Goal: Information Seeking & Learning: Learn about a topic

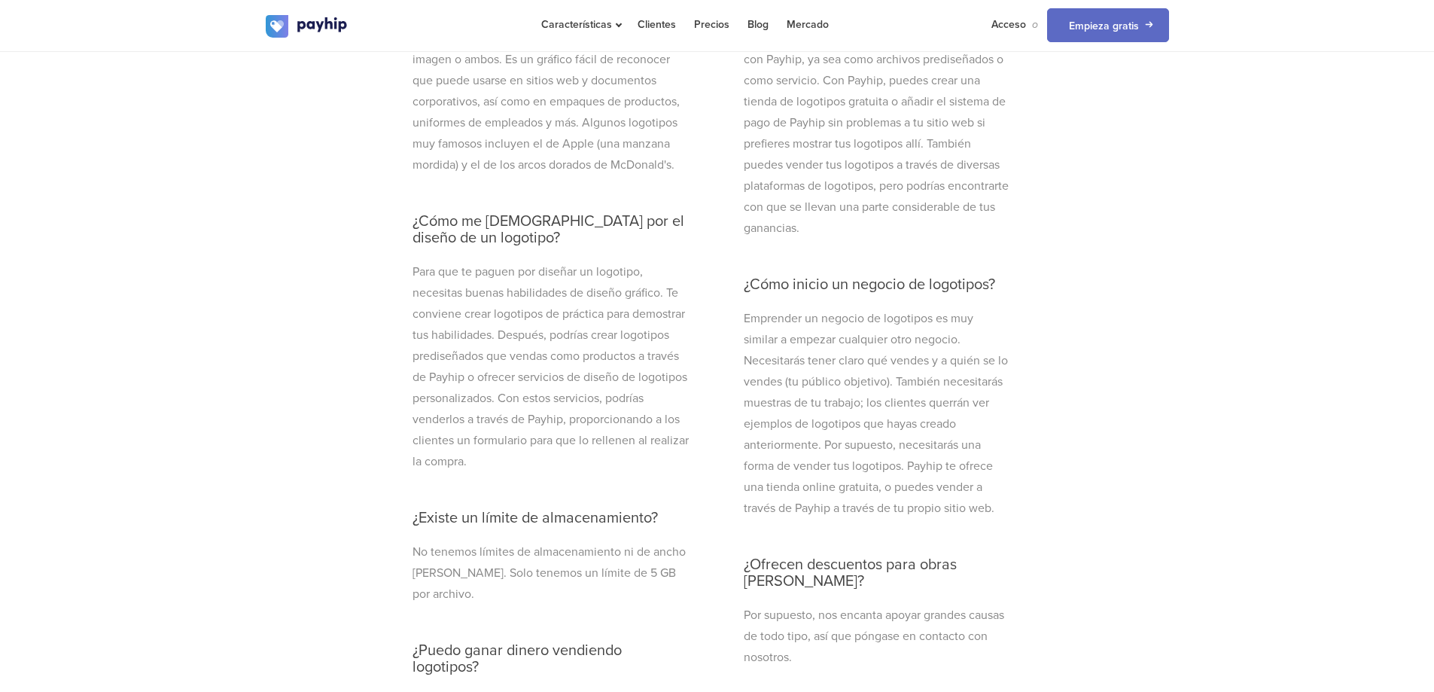
scroll to position [4367, 0]
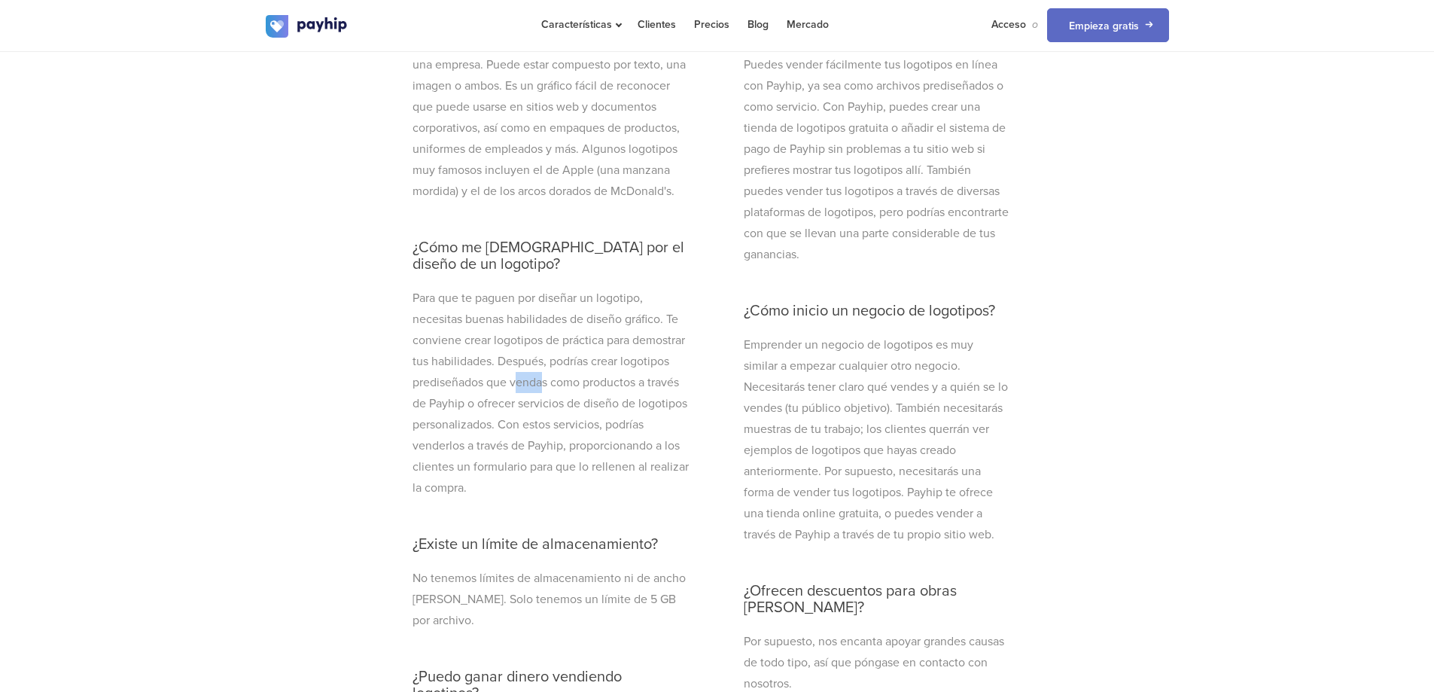
drag, startPoint x: 519, startPoint y: 425, endPoint x: 541, endPoint y: 425, distance: 21.8
click at [541, 425] on font "Para que te paguen por diseñar un logotipo, necesitas buenas habilidades de dis…" at bounding box center [550, 393] width 276 height 205
click at [655, 298] on div "Preguntas frecuentes Información útil que debe saber nuestro atento equipo de a…" at bounding box center [717, 480] width 1434 height 1870
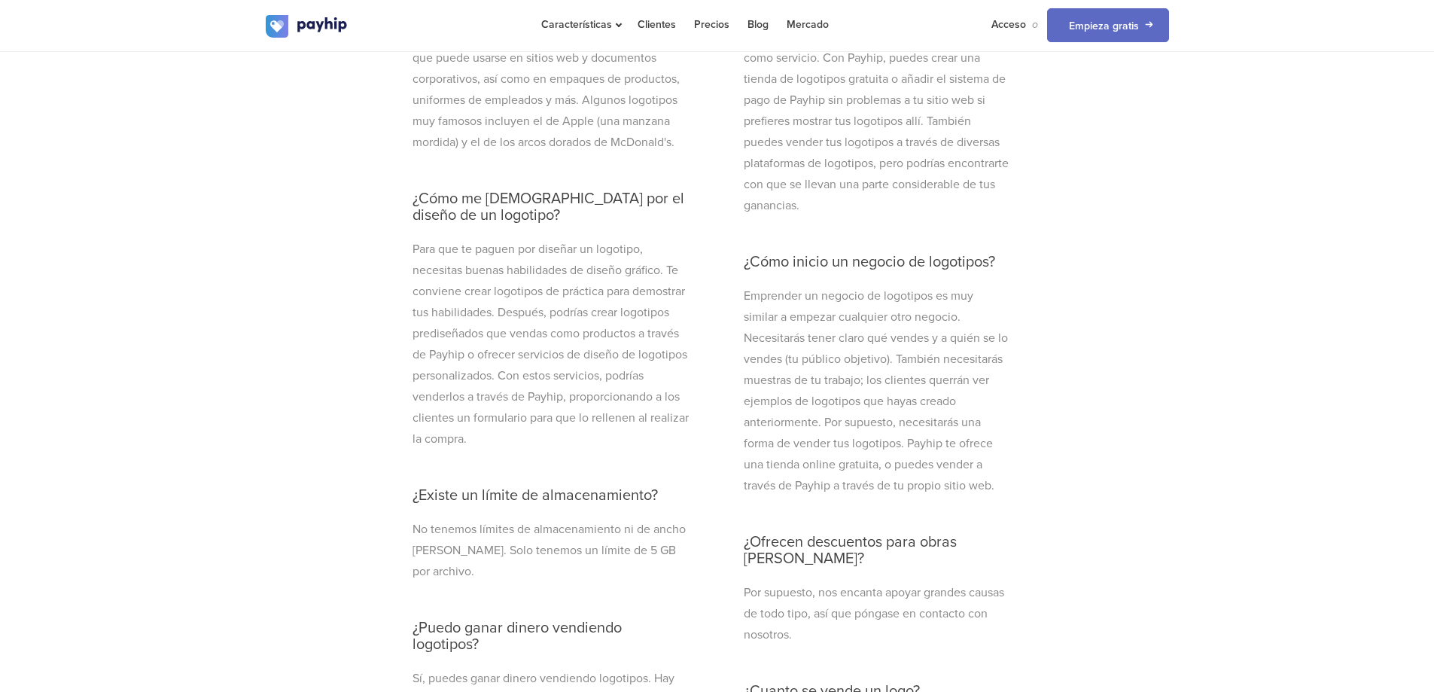
scroll to position [4442, 0]
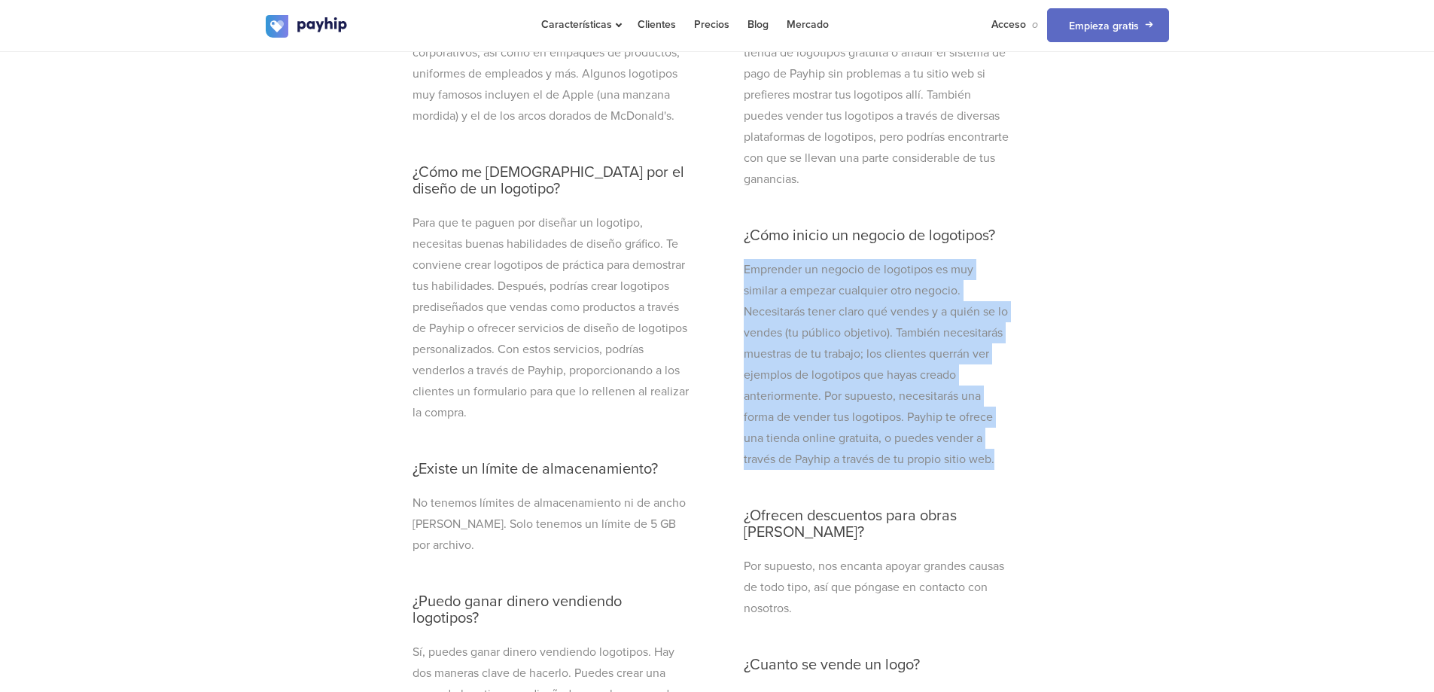
drag, startPoint x: 740, startPoint y: 268, endPoint x: 799, endPoint y: 475, distance: 215.2
click at [655, 475] on div "¿Qué formatos de archivos soportas? Admitimos todos los formatos de archivo. Pu…" at bounding box center [876, 455] width 288 height 1650
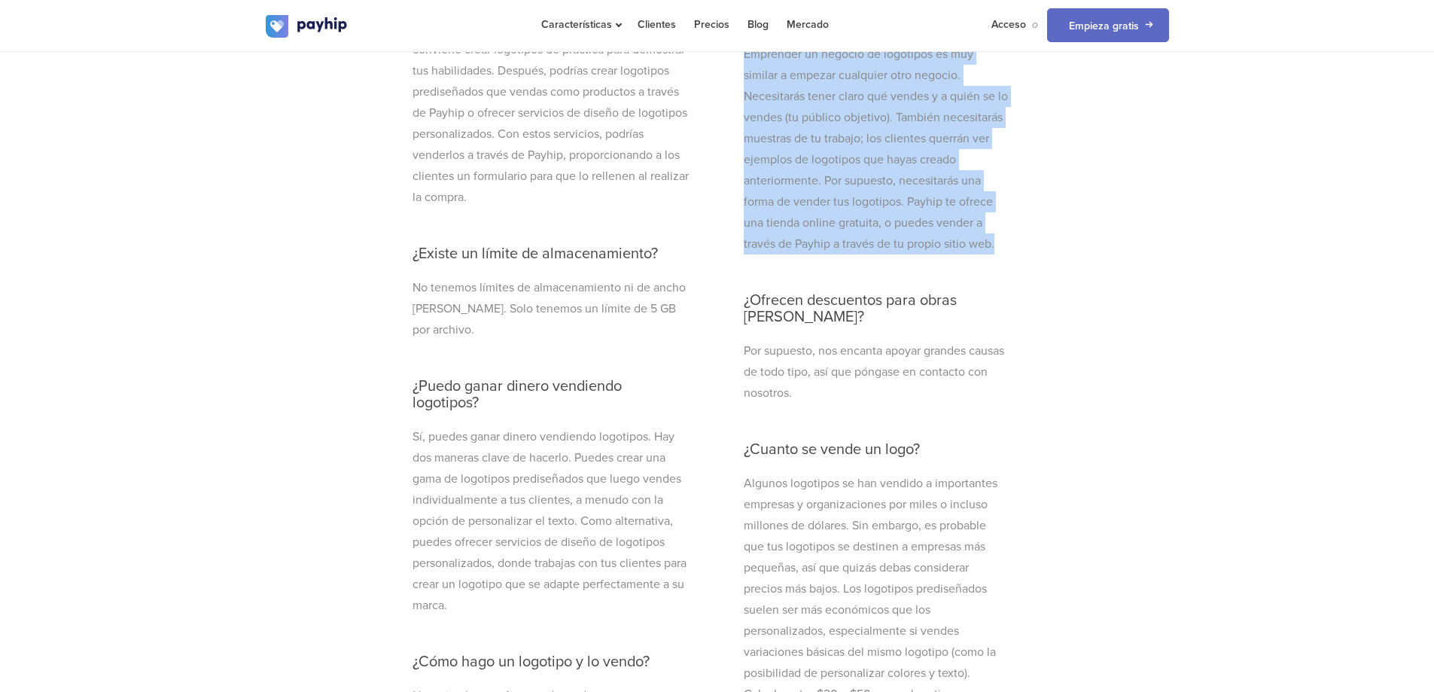
scroll to position [4743, 0]
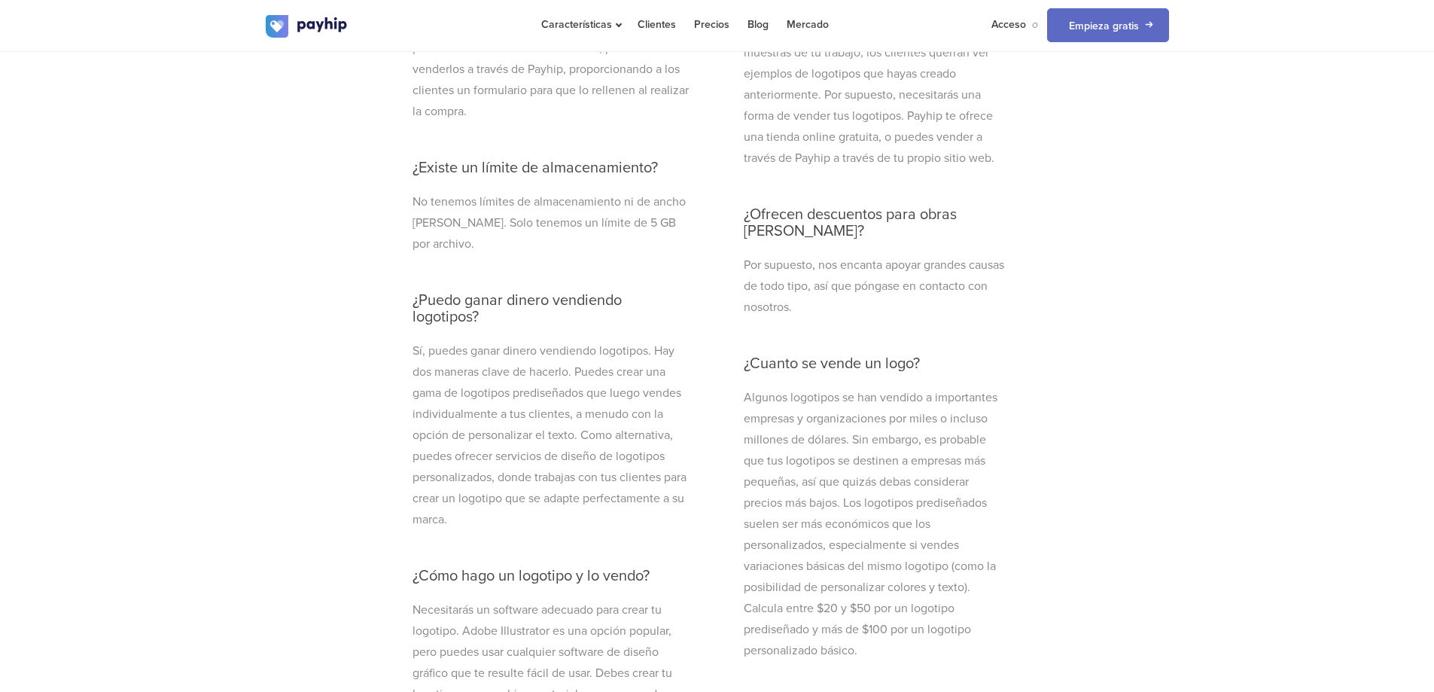
click at [218, 265] on div "Preguntas frecuentes Información útil que debe saber nuestro atento equipo de a…" at bounding box center [717, 104] width 1434 height 1870
drag, startPoint x: 738, startPoint y: 226, endPoint x: 816, endPoint y: 246, distance: 80.9
click at [655, 246] on div "¿Qué formatos de archivos soportas? Admitimos todos los formatos de archivo. Pu…" at bounding box center [876, 154] width 288 height 1650
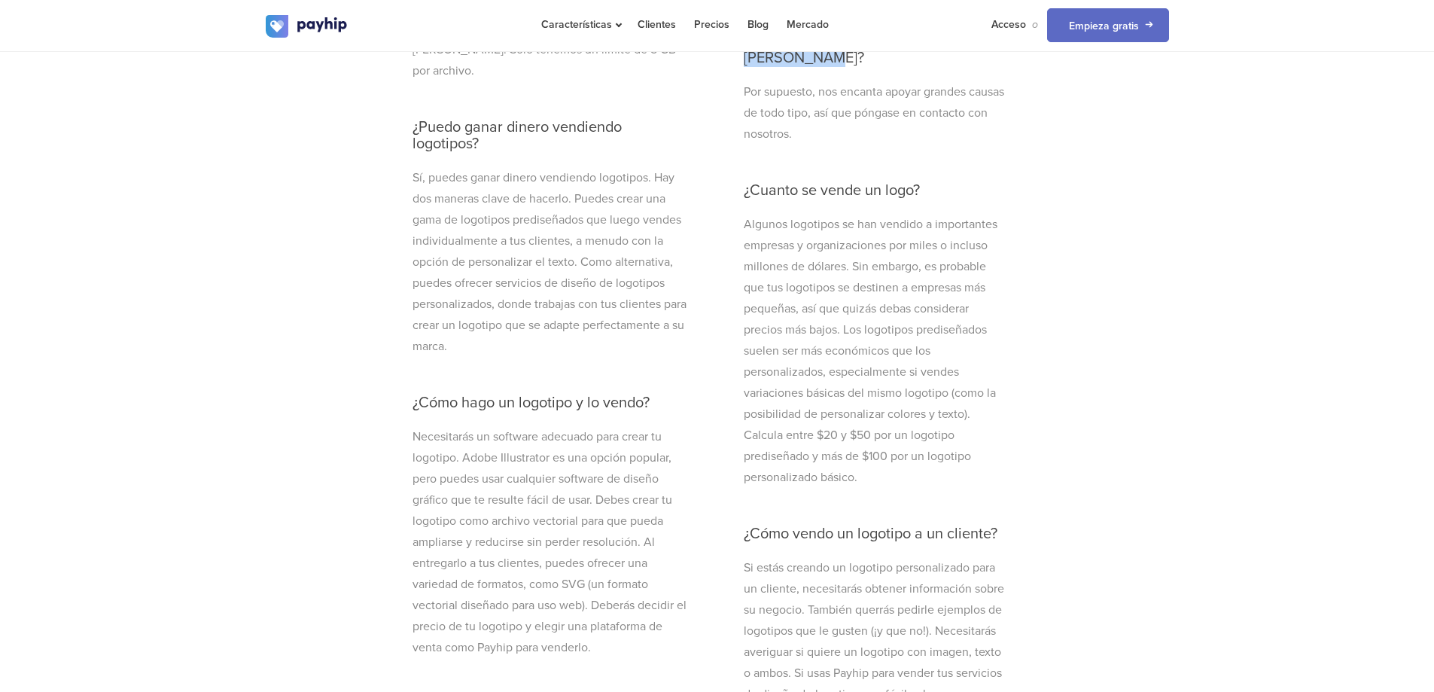
scroll to position [4894, 0]
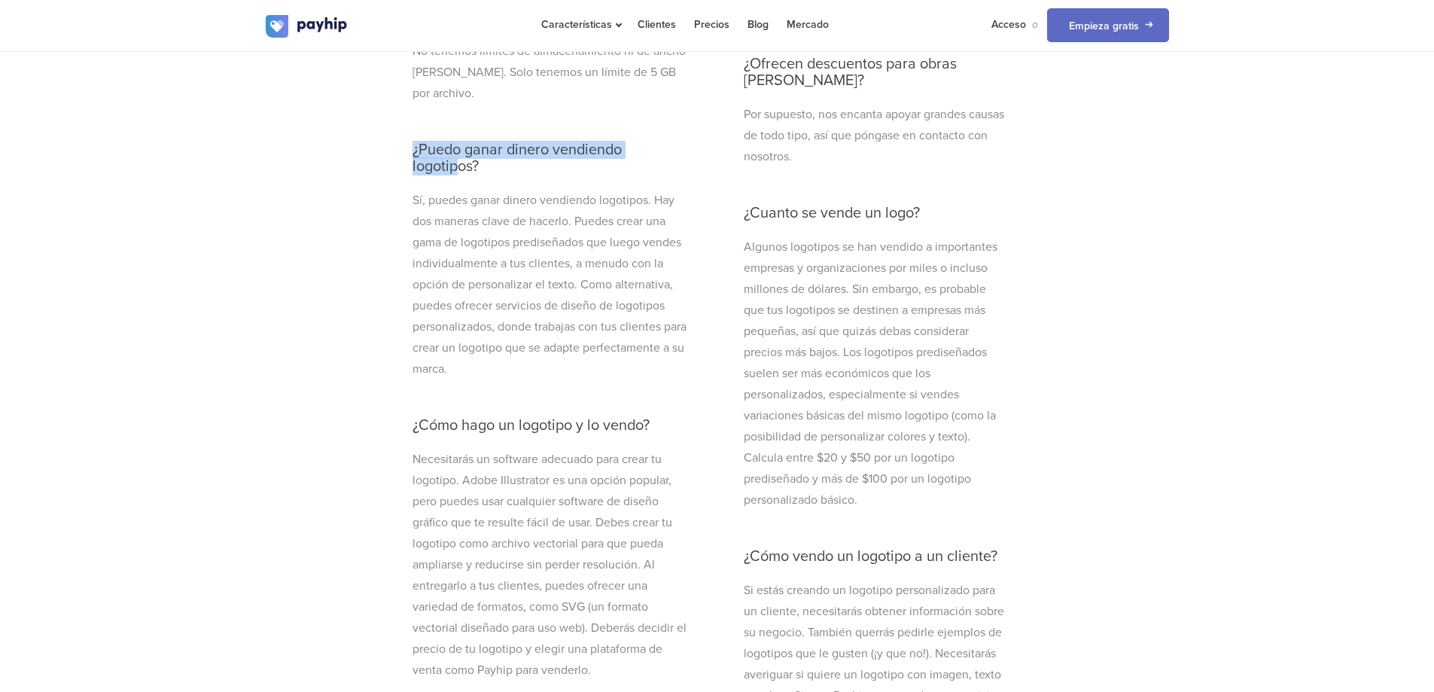
drag, startPoint x: 413, startPoint y: 196, endPoint x: 456, endPoint y: 202, distance: 43.2
click at [455, 175] on font "¿Puedo ganar dinero vendiendo logotipos?" at bounding box center [516, 158] width 209 height 35
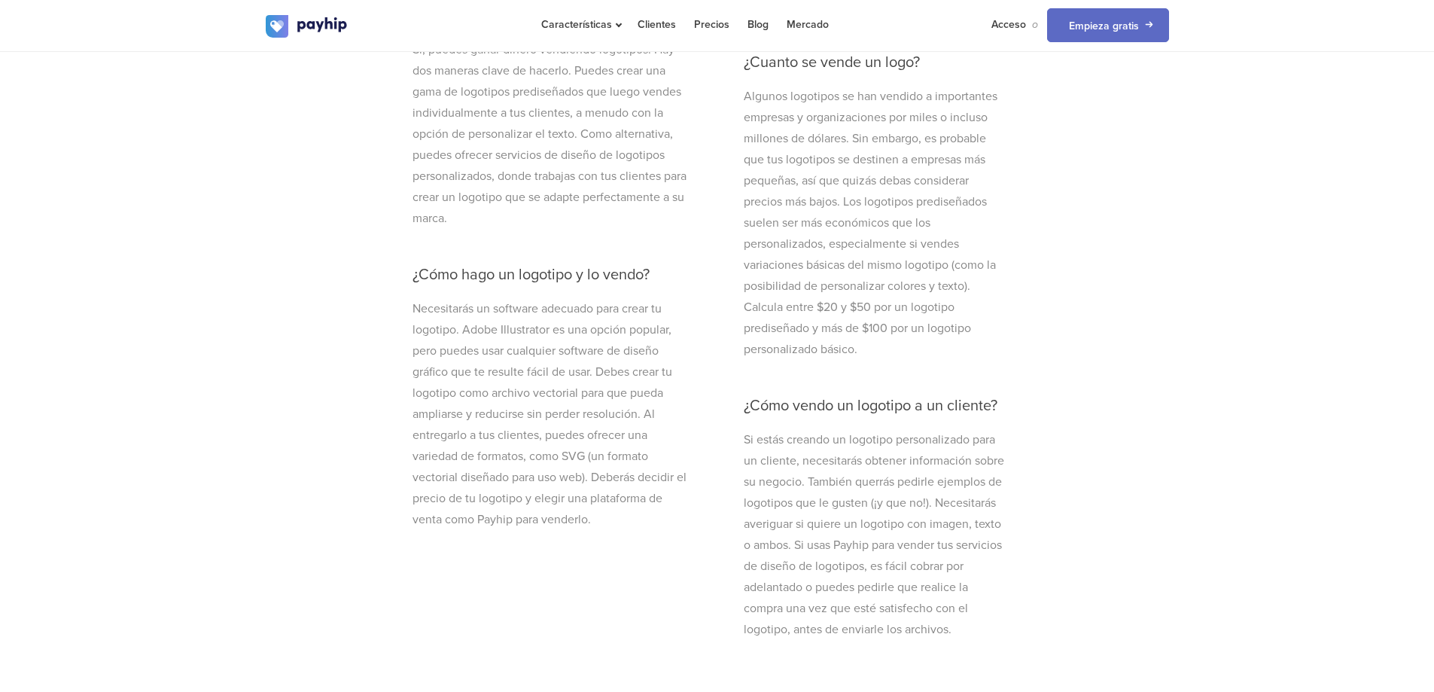
click at [469, 216] on font "Sí, puedes ganar dinero vendiendo logotipos. Hay dos maneras clave de hacerlo. …" at bounding box center [549, 134] width 274 height 184
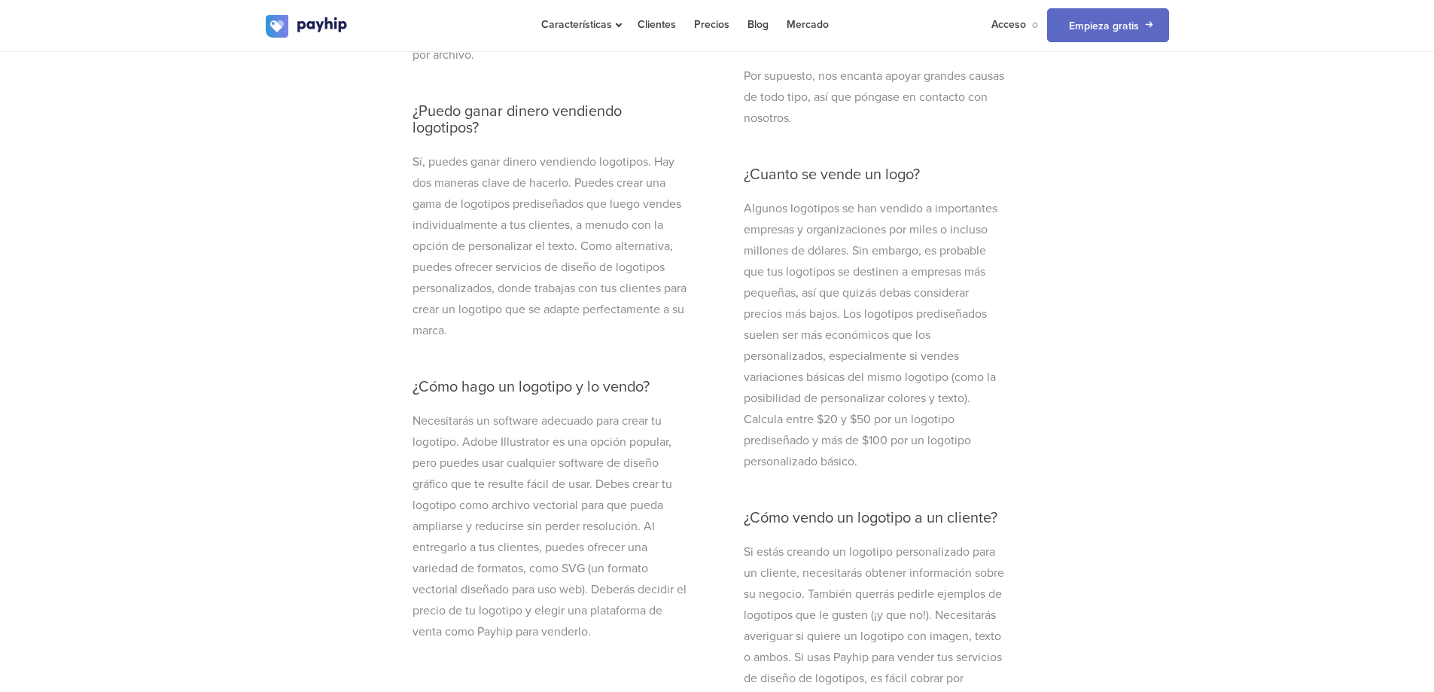
scroll to position [4969, 0]
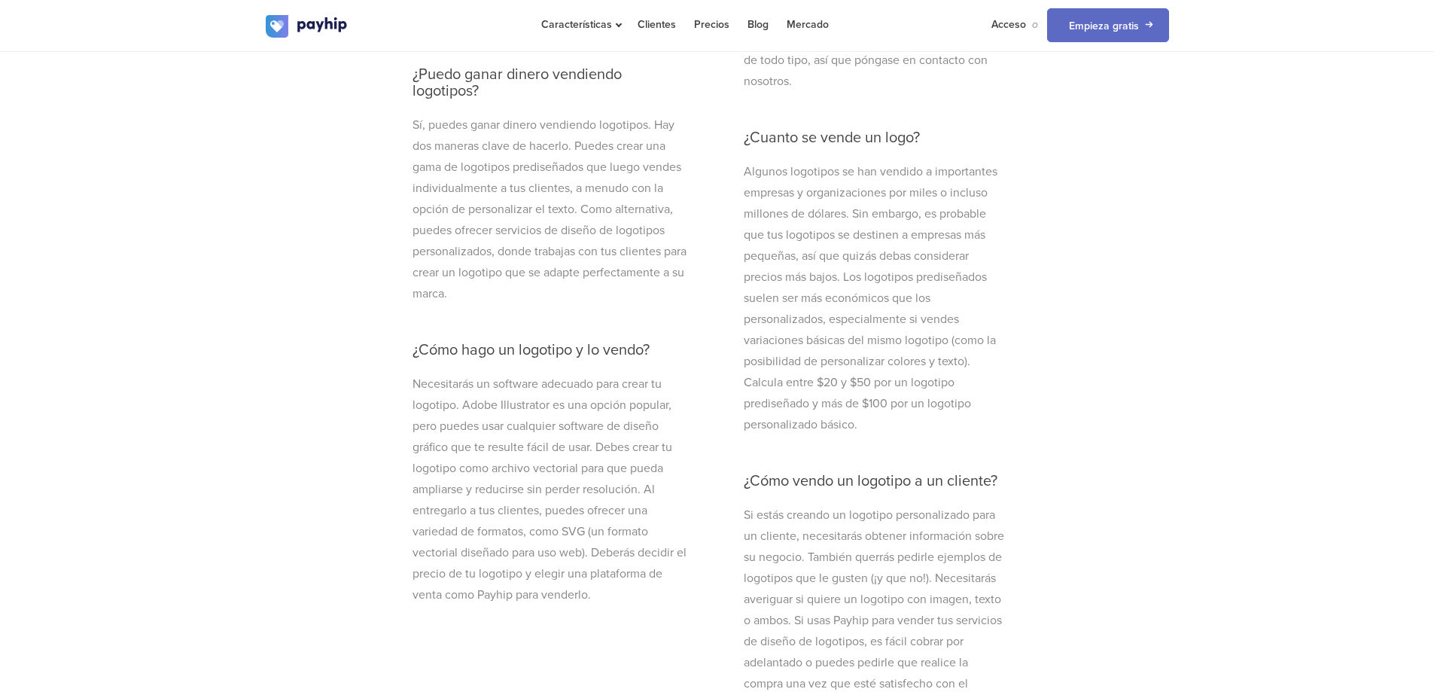
click at [419, 295] on font "Sí, puedes ganar dinero vendiendo logotipos. Hay dos maneras clave de hacerlo. …" at bounding box center [549, 209] width 274 height 184
drag, startPoint x: 1083, startPoint y: 364, endPoint x: 1094, endPoint y: 367, distance: 11.7
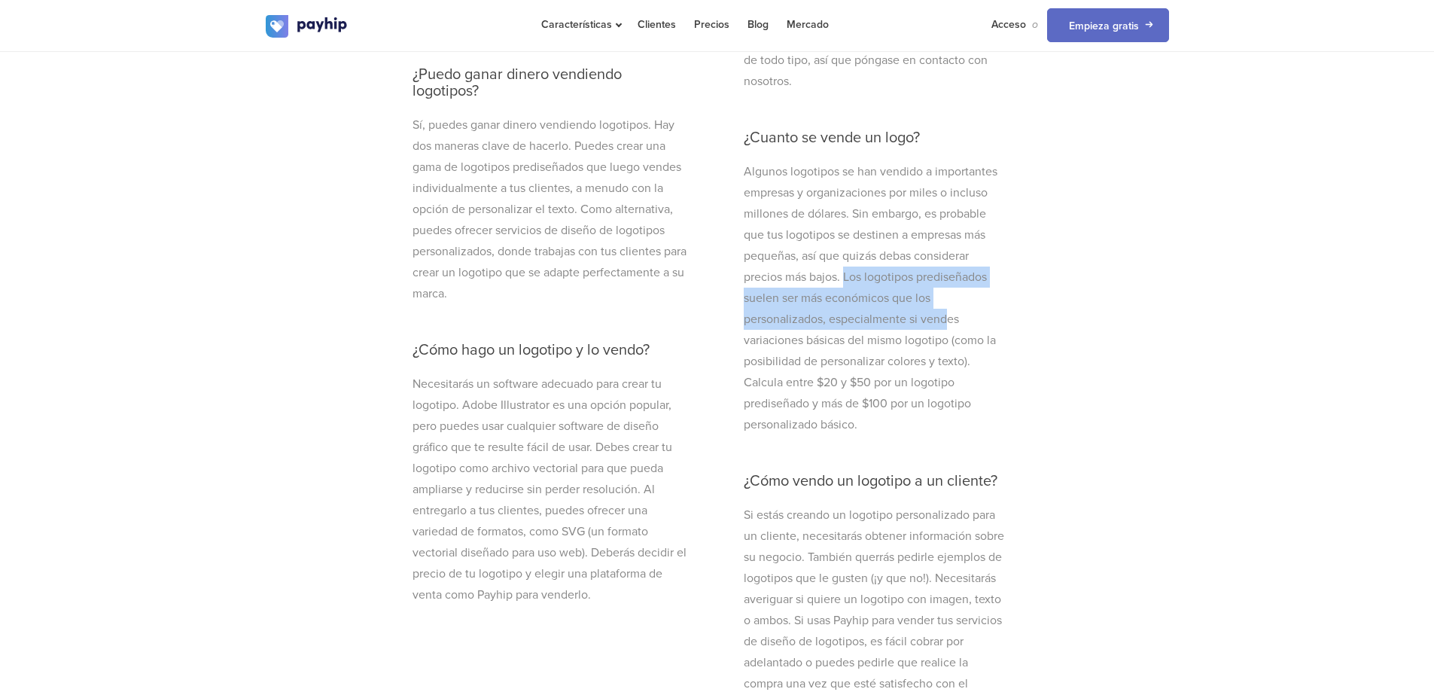
drag, startPoint x: 846, startPoint y: 298, endPoint x: 949, endPoint y: 343, distance: 112.6
click at [655, 343] on font "Algunos logotipos se han vendido a importantes empresas y organizaciones por mi…" at bounding box center [871, 298] width 254 height 268
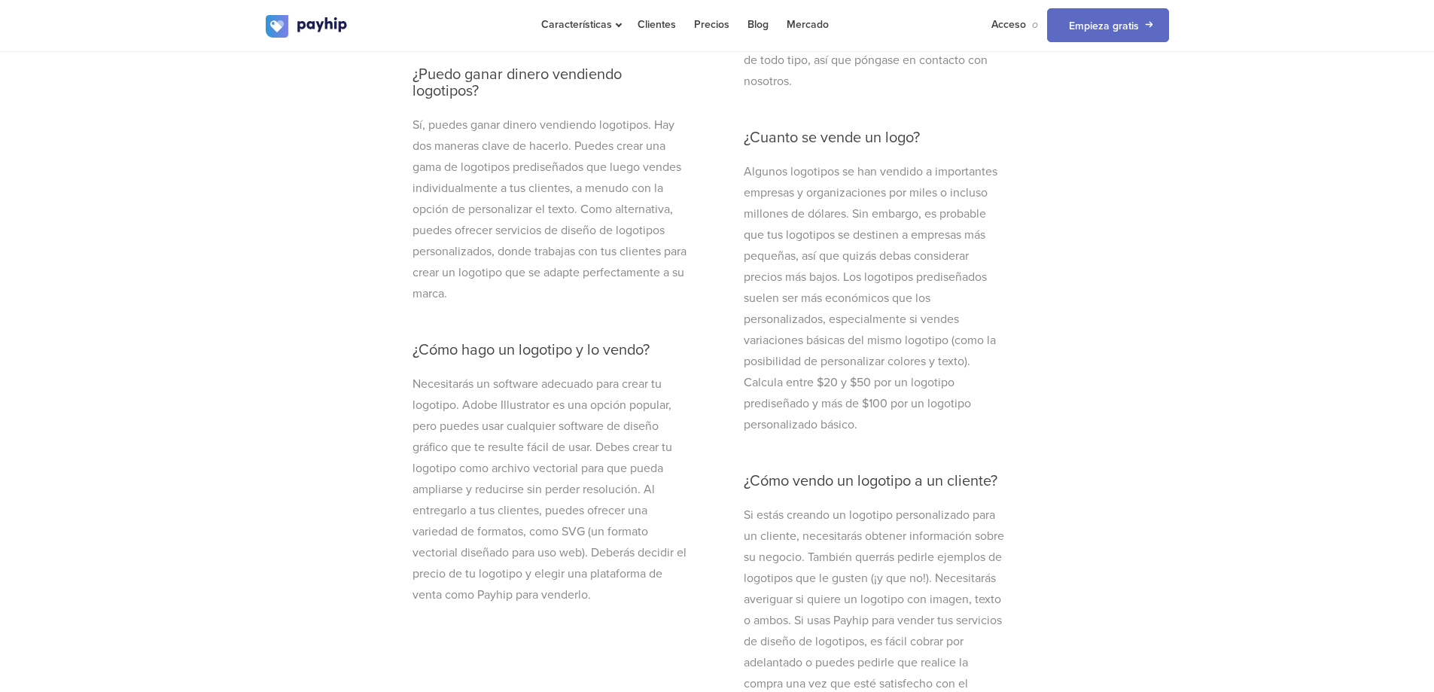
click at [655, 361] on font "Algunos logotipos se han vendido a importantes empresas y organizaciones por mi…" at bounding box center [871, 298] width 254 height 268
drag, startPoint x: 756, startPoint y: 361, endPoint x: 741, endPoint y: 361, distance: 15.1
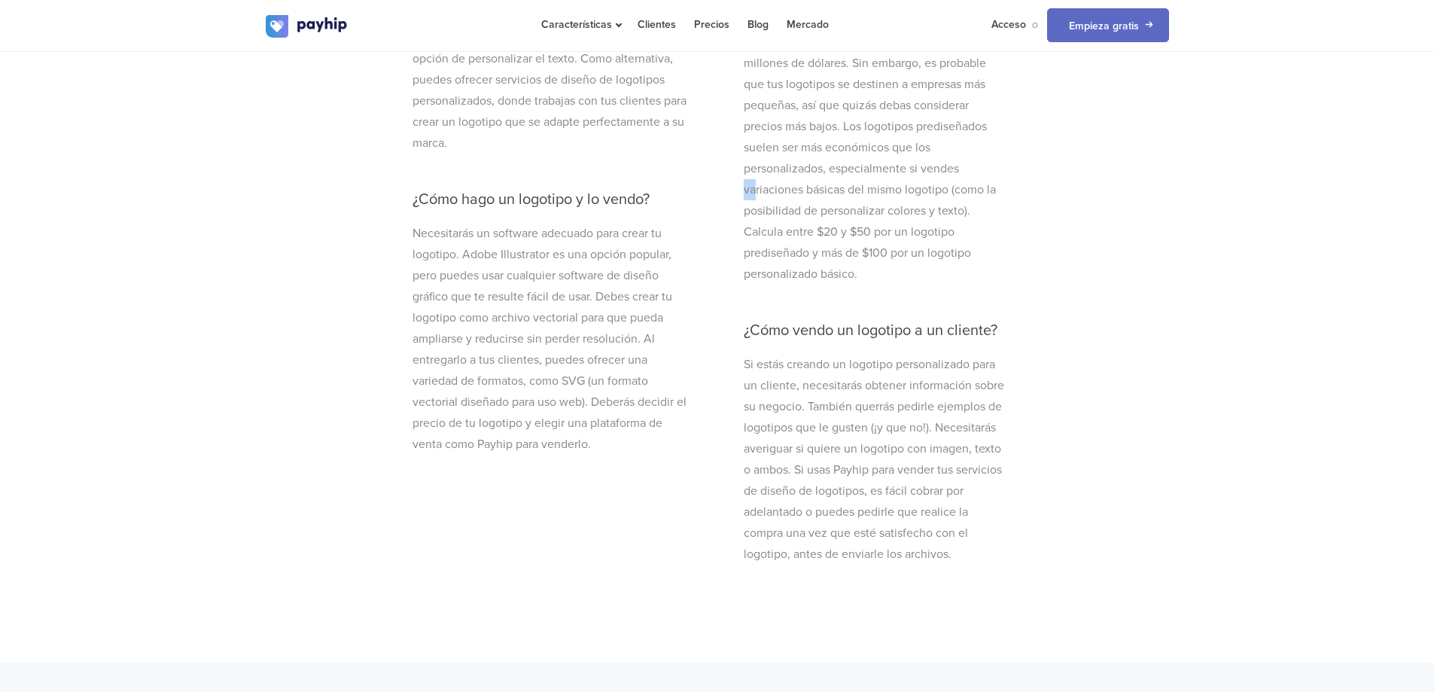
scroll to position [5195, 0]
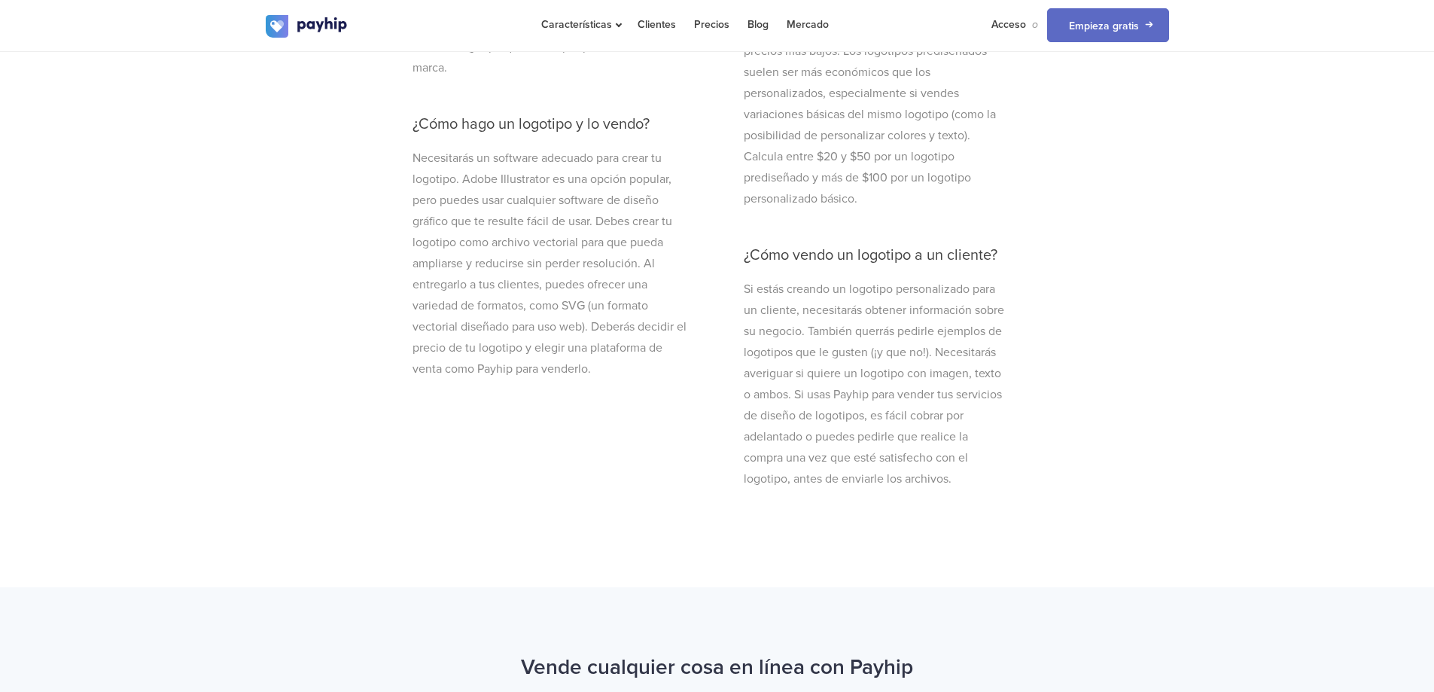
click at [655, 331] on font "Si estás creando un logotipo personalizado para un cliente, necesitarás obtener…" at bounding box center [874, 384] width 260 height 205
drag, startPoint x: 482, startPoint y: 240, endPoint x: 527, endPoint y: 248, distance: 45.9
click at [527, 248] on p "Necesitarás un software adecuado para crear tu logotipo. Adobe Illustrator es u…" at bounding box center [551, 264] width 278 height 232
drag, startPoint x: 582, startPoint y: 288, endPoint x: 664, endPoint y: 291, distance: 82.1
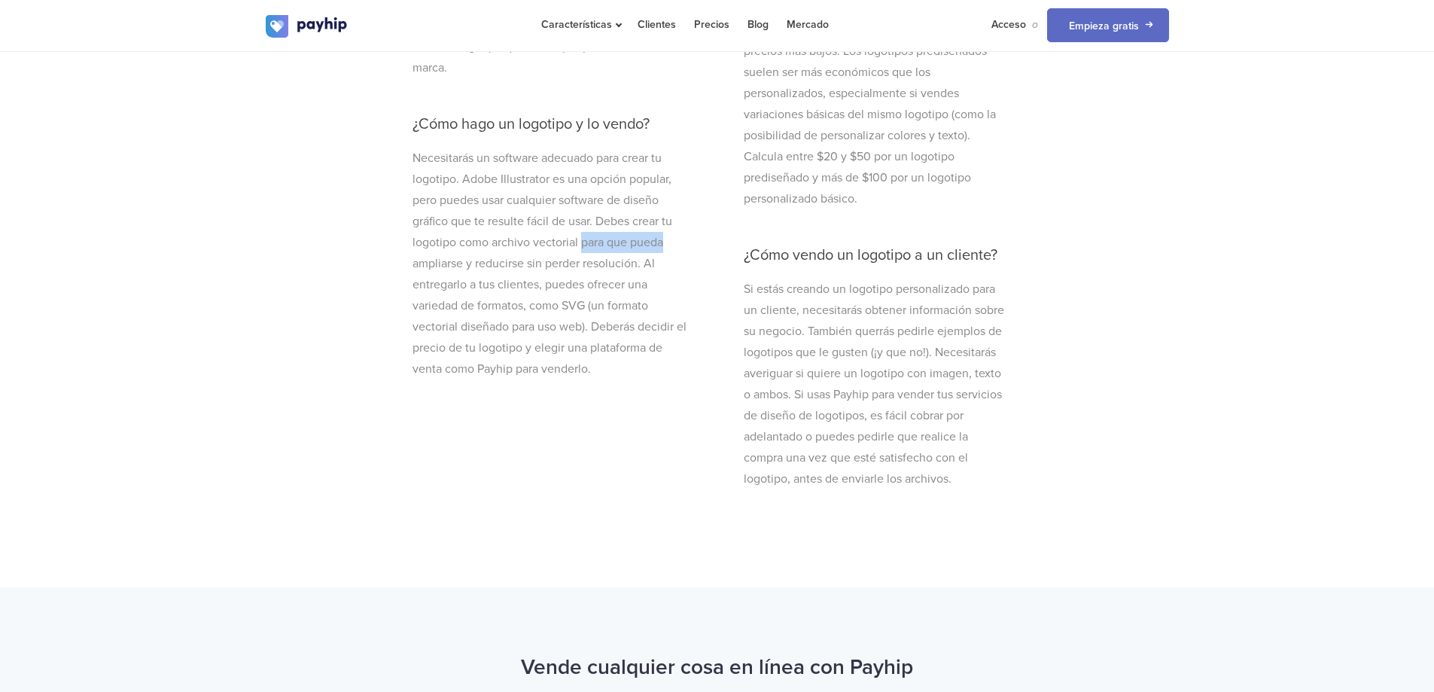
click at [655, 291] on p "Necesitarás un software adecuado para crear tu logotipo. Adobe Illustrator es u…" at bounding box center [551, 264] width 278 height 232
drag, startPoint x: 428, startPoint y: 321, endPoint x: 478, endPoint y: 340, distance: 53.4
click at [478, 339] on font "Necesitarás un software adecuado para crear tu logotipo. Adobe Illustrator es u…" at bounding box center [549, 264] width 274 height 226
drag, startPoint x: 940, startPoint y: 370, endPoint x: 971, endPoint y: 371, distance: 30.9
click at [655, 371] on font "Si estás creando un logotipo personalizado para un cliente, necesitarás obtener…" at bounding box center [874, 384] width 260 height 205
